Goal: Transaction & Acquisition: Obtain resource

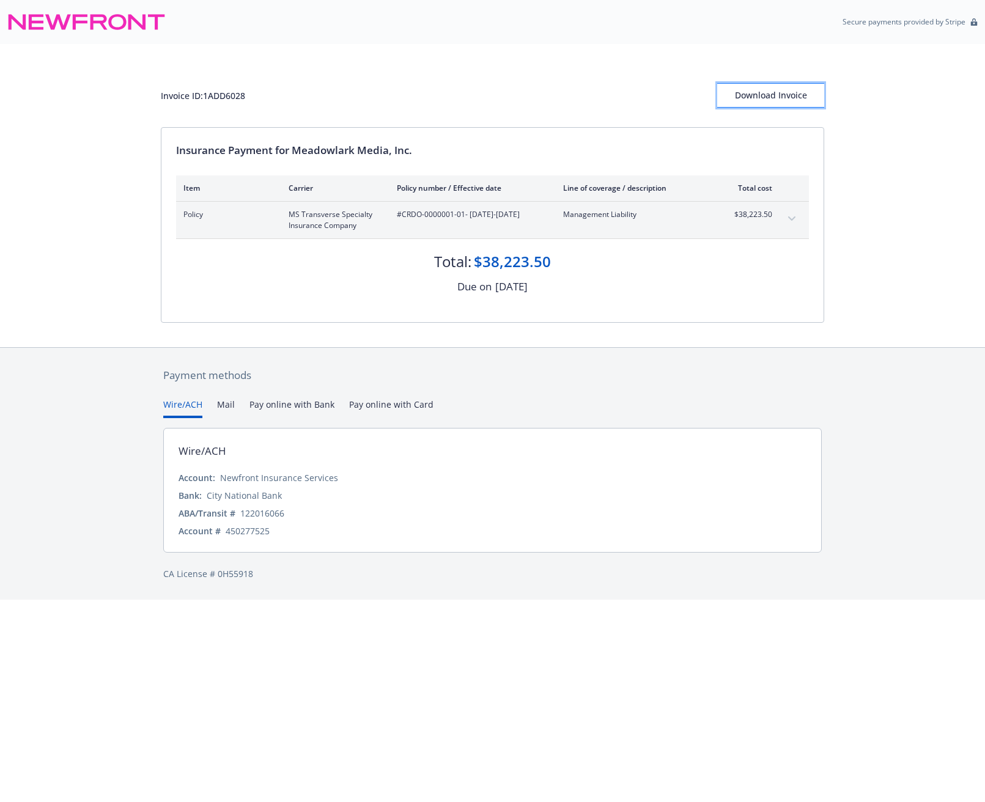
click at [791, 103] on div "Download Invoice" at bounding box center [770, 95] width 107 height 23
click at [767, 97] on div "Download Invoice" at bounding box center [770, 95] width 107 height 23
